Goal: Task Accomplishment & Management: Manage account settings

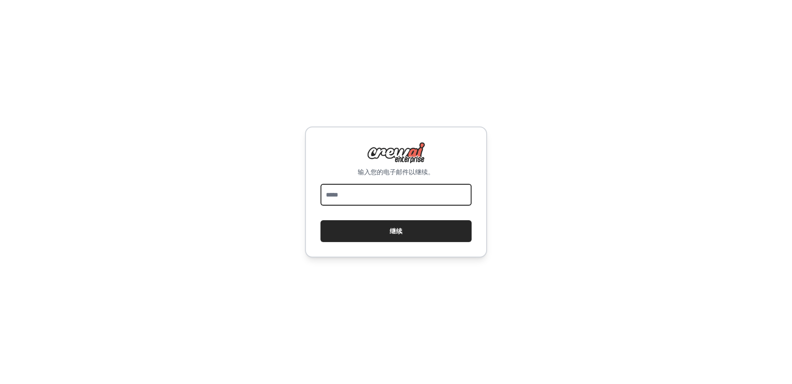
click at [396, 199] on input "email" at bounding box center [396, 195] width 151 height 22
type input "**********"
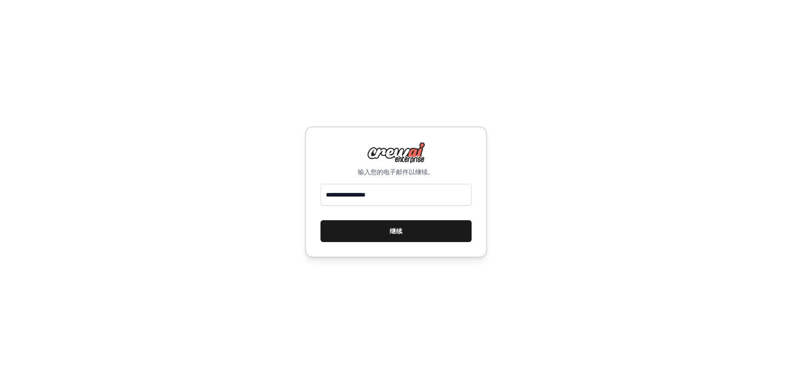
click at [398, 228] on font "继续" at bounding box center [396, 231] width 13 height 7
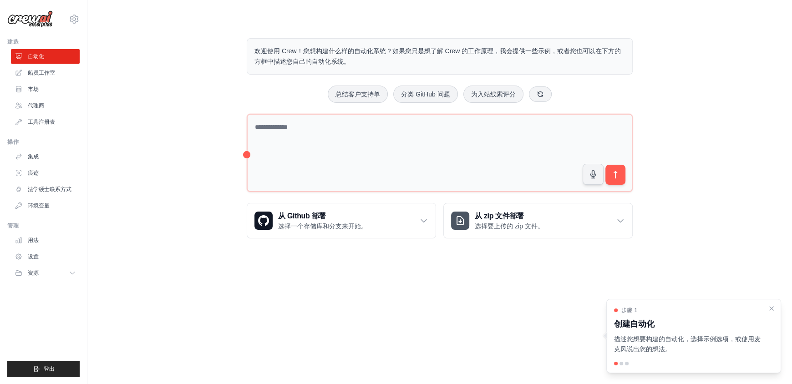
click at [551, 272] on body "[EMAIL_ADDRESS][DOMAIN_NAME] 设置 建造 自动化 船员工作室 资源" at bounding box center [396, 192] width 792 height 384
click at [738, 3] on main "欢迎使用 Crew！您想构建什么样的自动化系统？如果您只是想了解 Crew 的工作原理，我会提供一些示例，或者您也可以在下方的方框中描述您自己的自动化系统。 …" at bounding box center [439, 131] width 705 height 262
click at [622, 367] on div "步骤 1 创建自动化 描述您想要构建的自动化，选择示例选项，或使用麦克风说出您的想法。" at bounding box center [693, 336] width 175 height 75
click at [622, 364] on div at bounding box center [622, 364] width 4 height 4
click at [770, 309] on icon "关闭演练" at bounding box center [772, 308] width 4 height 4
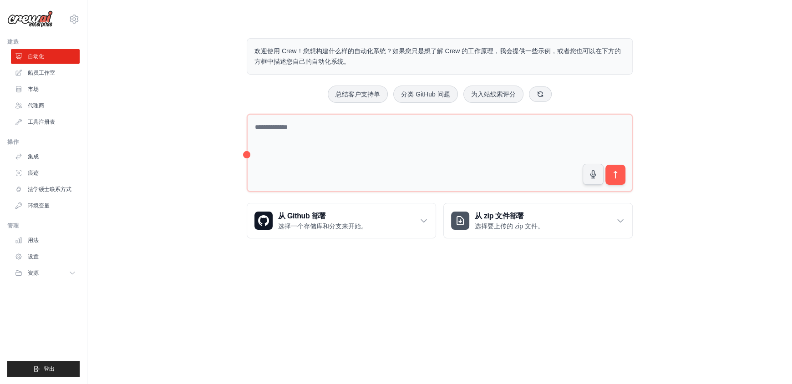
click at [672, 326] on body "[EMAIL_ADDRESS][DOMAIN_NAME] 设置 建造 自动化 船员工作室 资源" at bounding box center [396, 192] width 792 height 384
click at [48, 75] on font "船员工作室" at bounding box center [42, 73] width 27 height 6
click at [134, 99] on div "欢迎使用 Crew！您想构建什么样的自动化系统？如果您只是想了解 Crew 的工作原理，我会提供一些示例，或者您也可以在下方的方框中描述您自己的自动化系统。 …" at bounding box center [440, 138] width 676 height 229
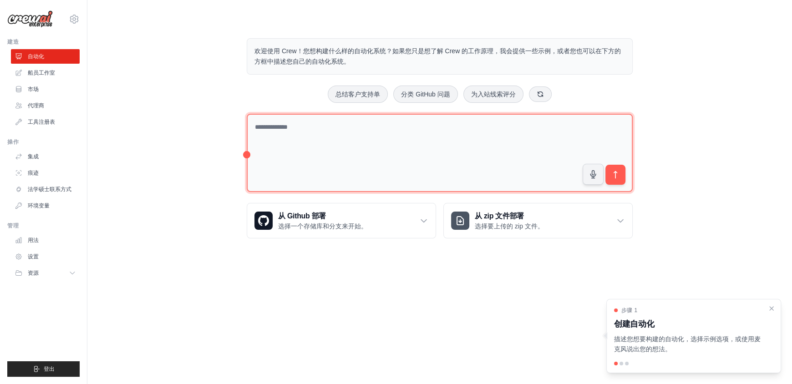
click at [247, 153] on textarea at bounding box center [440, 153] width 386 height 79
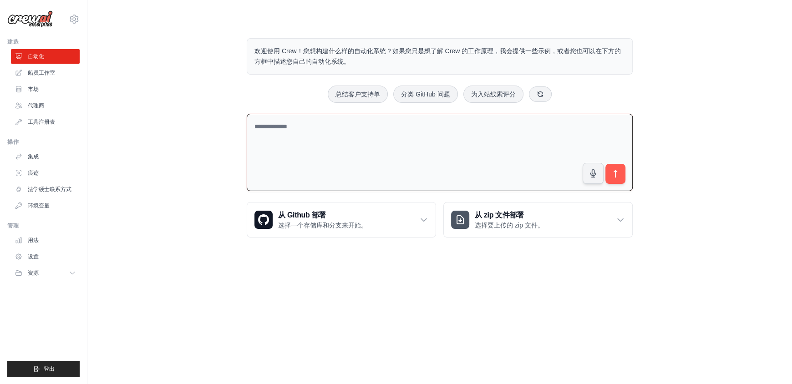
click at [303, 130] on textarea at bounding box center [440, 153] width 386 height 78
click at [247, 273] on body "[EMAIL_ADDRESS][DOMAIN_NAME] 设置 建造 自动化 船员工作室 资源" at bounding box center [396, 192] width 792 height 384
click at [330, 140] on textarea at bounding box center [440, 153] width 386 height 78
click at [72, 15] on icon at bounding box center [74, 19] width 8 height 8
click at [60, 60] on link "设置" at bounding box center [74, 61] width 80 height 16
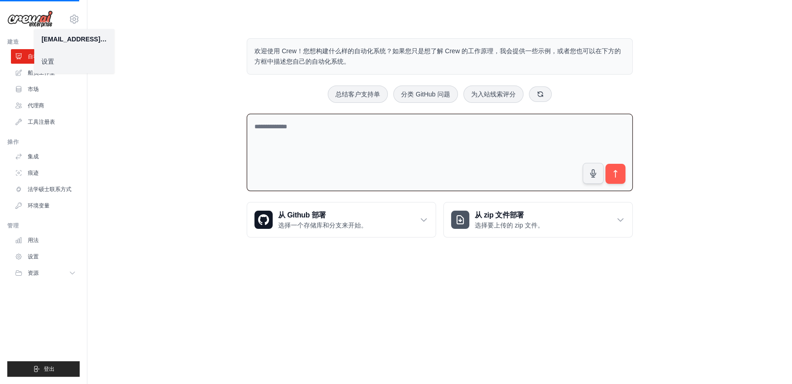
click at [50, 63] on font "设置" at bounding box center [47, 61] width 13 height 7
